Goal: Task Accomplishment & Management: Use online tool/utility

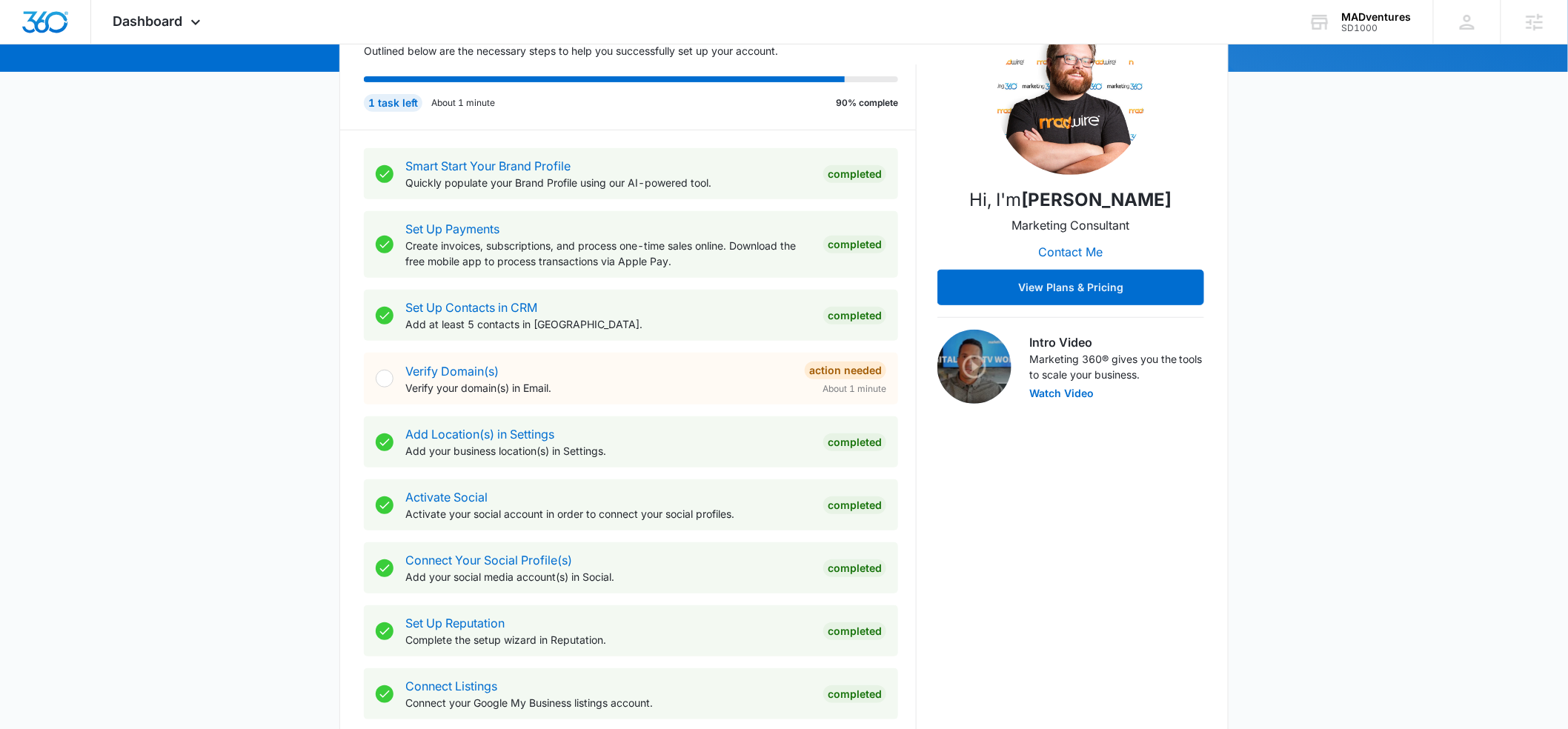
scroll to position [575, 0]
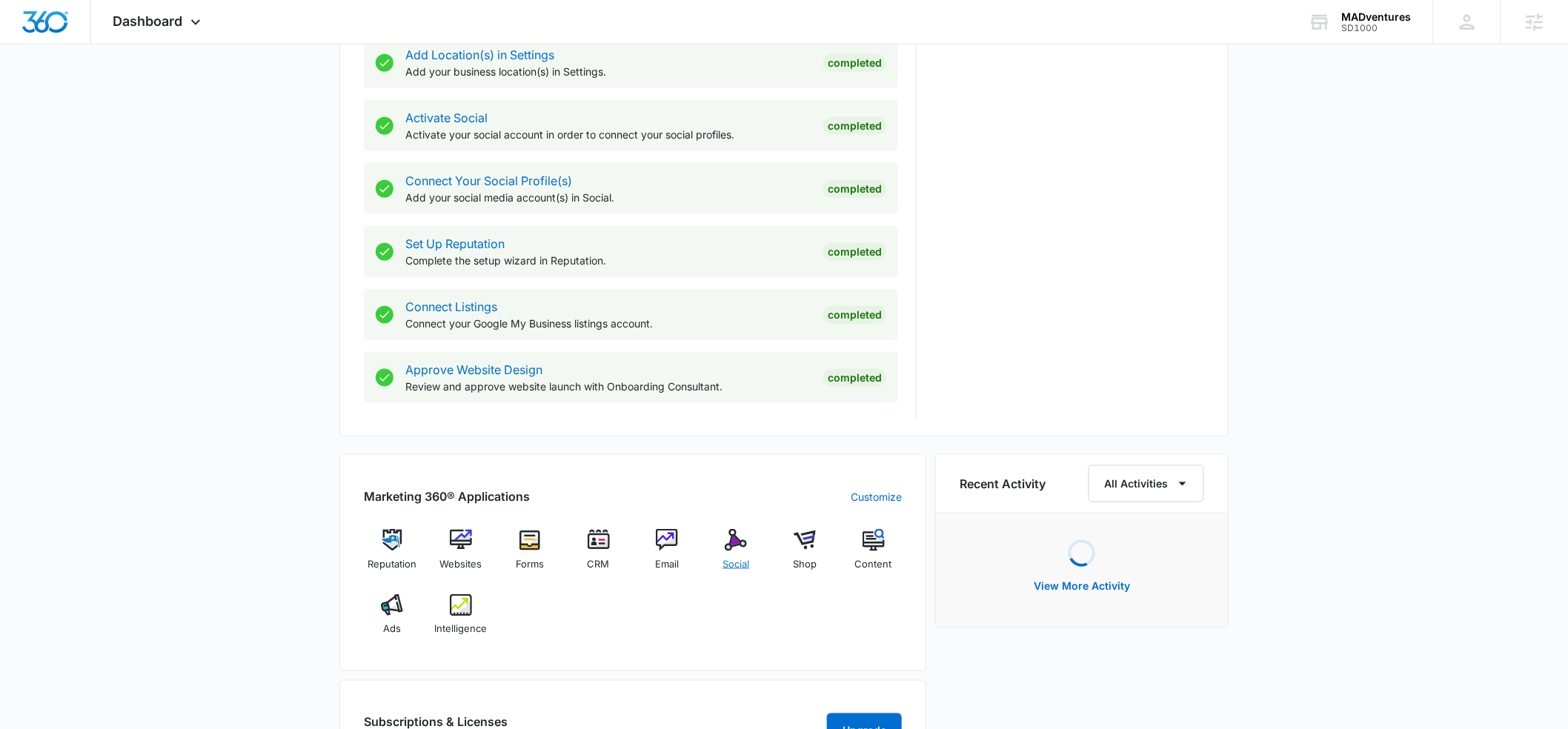
click at [741, 543] on img at bounding box center [736, 540] width 23 height 23
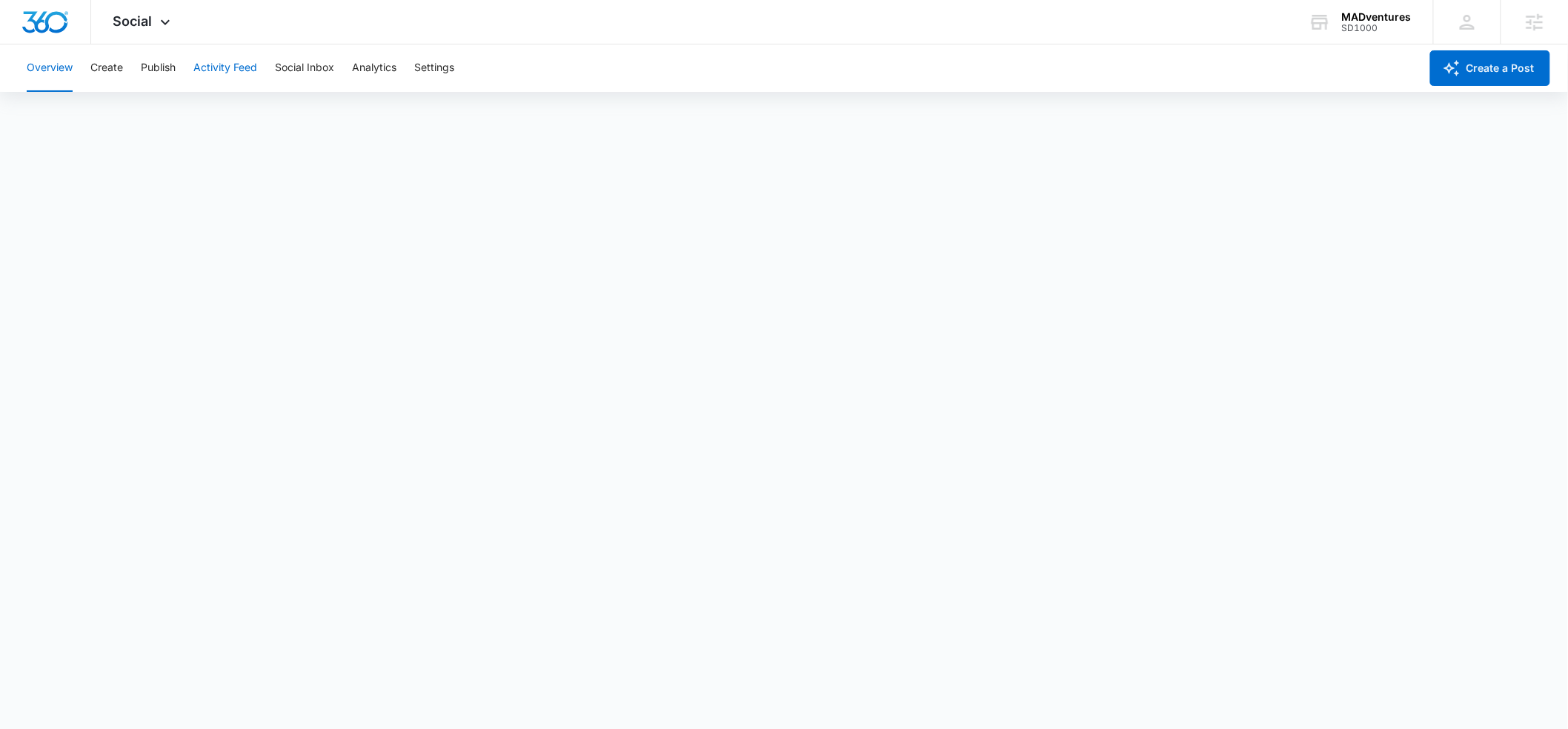
click at [214, 68] on button "Activity Feed" at bounding box center [225, 68] width 63 height 48
click at [121, 68] on button "Create" at bounding box center [106, 68] width 33 height 48
click at [225, 65] on button "Activity Feed" at bounding box center [225, 68] width 63 height 48
click at [35, 70] on button "Overview" at bounding box center [49, 68] width 46 height 48
click at [234, 58] on button "Activity Feed" at bounding box center [225, 68] width 63 height 48
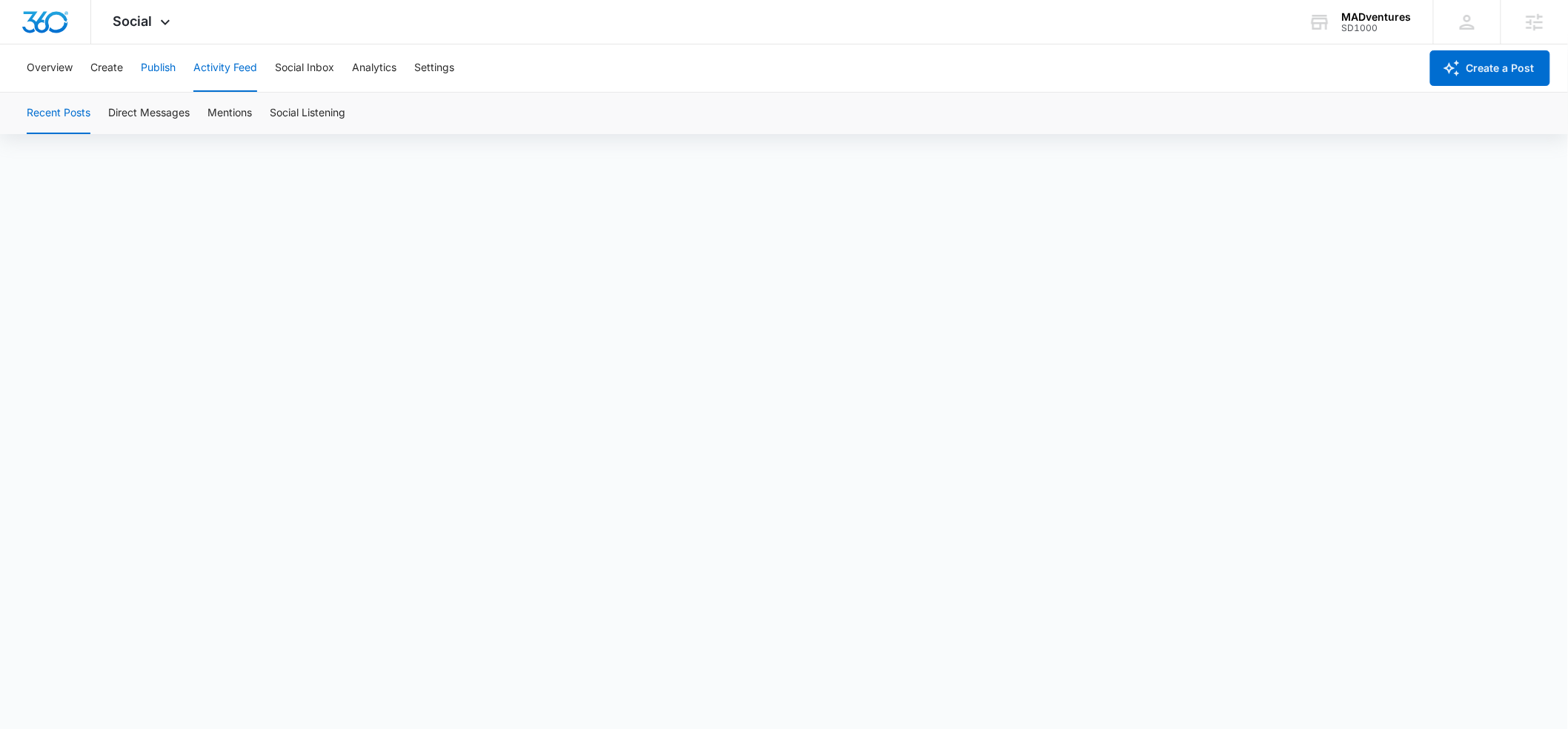
click at [150, 58] on button "Publish" at bounding box center [159, 68] width 35 height 48
click at [109, 115] on button "Schedules" at bounding box center [114, 114] width 50 height 42
click at [113, 74] on button "Create" at bounding box center [106, 68] width 33 height 48
